Goal: Check status: Check status

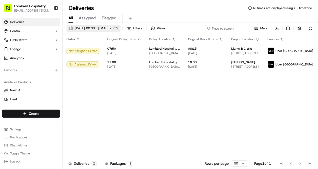
click at [98, 25] on button "[DATE] 00:00 - [DATE] 23:59" at bounding box center [94, 28] width 54 height 7
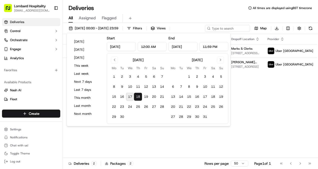
click at [127, 95] on button "17" at bounding box center [130, 97] width 8 height 8
type input "[DATE]"
click at [171, 137] on div "Status Original Pickup Time Pickup Location Original Dropoff Time Dropoff Locat…" at bounding box center [199, 96] width 273 height 124
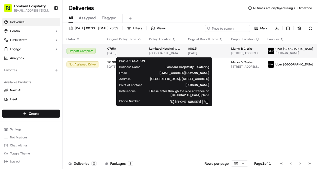
click at [167, 51] on span "Lombard Hospitality - Catering" at bounding box center [164, 49] width 31 height 4
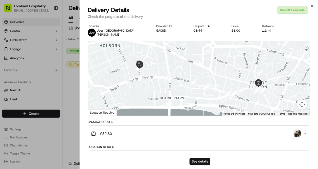
drag, startPoint x: 196, startPoint y: 80, endPoint x: 164, endPoint y: 59, distance: 38.1
click at [164, 59] on div at bounding box center [199, 78] width 222 height 75
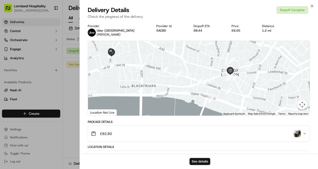
drag, startPoint x: 218, startPoint y: 74, endPoint x: 206, endPoint y: 64, distance: 15.3
click at [206, 64] on div at bounding box center [199, 78] width 222 height 75
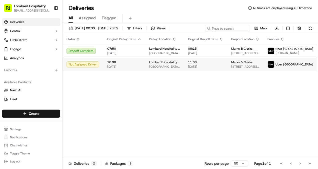
click at [135, 61] on td "10:30 [DATE]" at bounding box center [124, 65] width 42 height 14
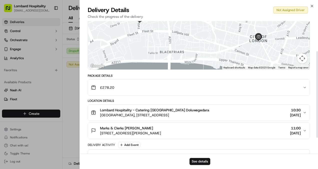
scroll to position [70, 0]
